Goal: Transaction & Acquisition: Download file/media

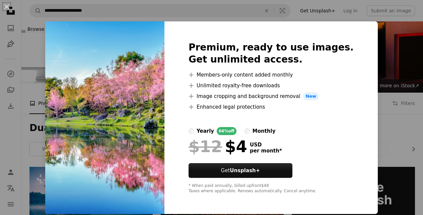
scroll to position [410, 0]
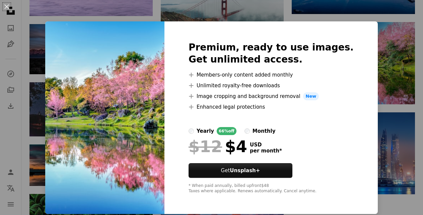
click at [236, 12] on div "An X shape Premium, ready to use images. Get unlimited access. A plus sign Memb…" at bounding box center [211, 107] width 423 height 215
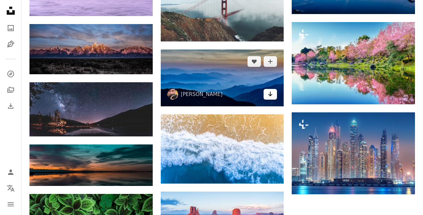
click at [266, 91] on link "Arrow pointing down" at bounding box center [269, 94] width 13 height 11
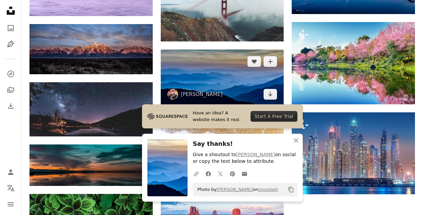
click at [272, 78] on img at bounding box center [222, 78] width 123 height 57
